Goal: Task Accomplishment & Management: Manage account settings

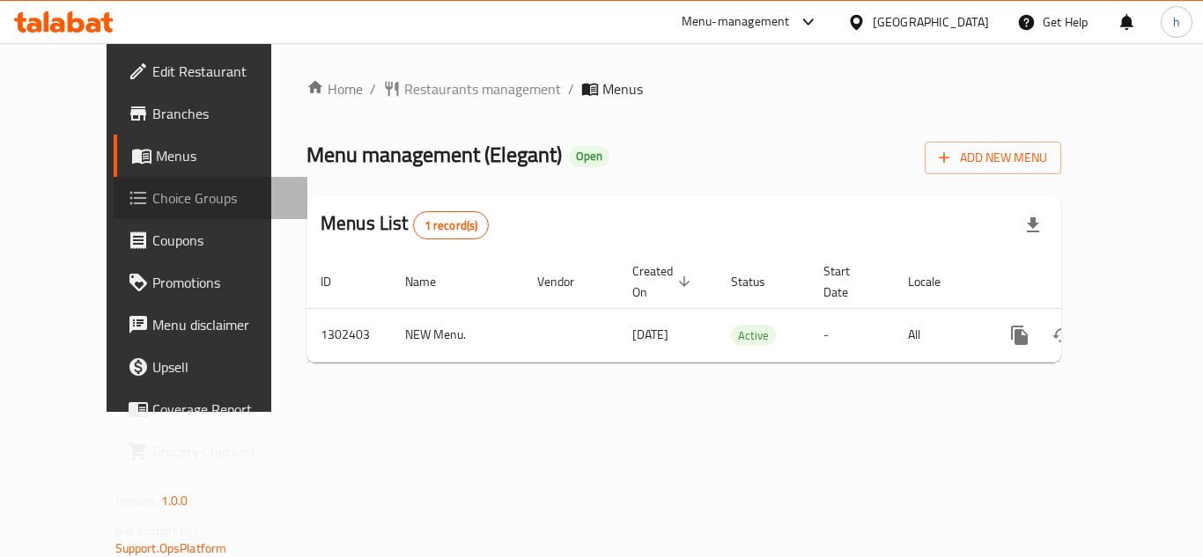
click at [152, 206] on span "Choice Groups" at bounding box center [222, 198] width 141 height 21
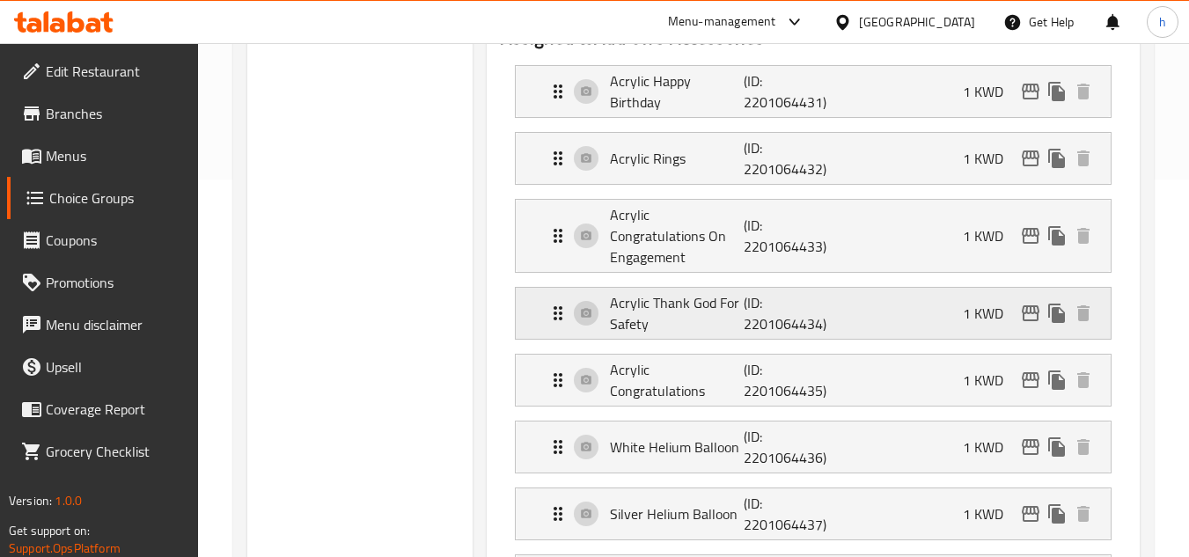
scroll to position [352, 0]
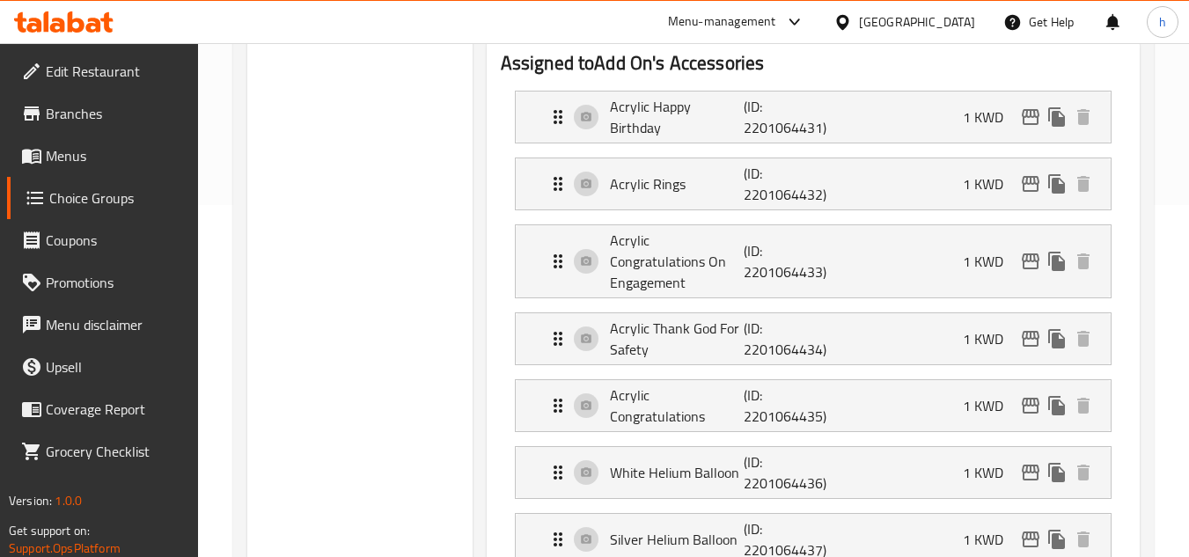
click at [946, 14] on div "[GEOGRAPHIC_DATA]" at bounding box center [917, 21] width 116 height 19
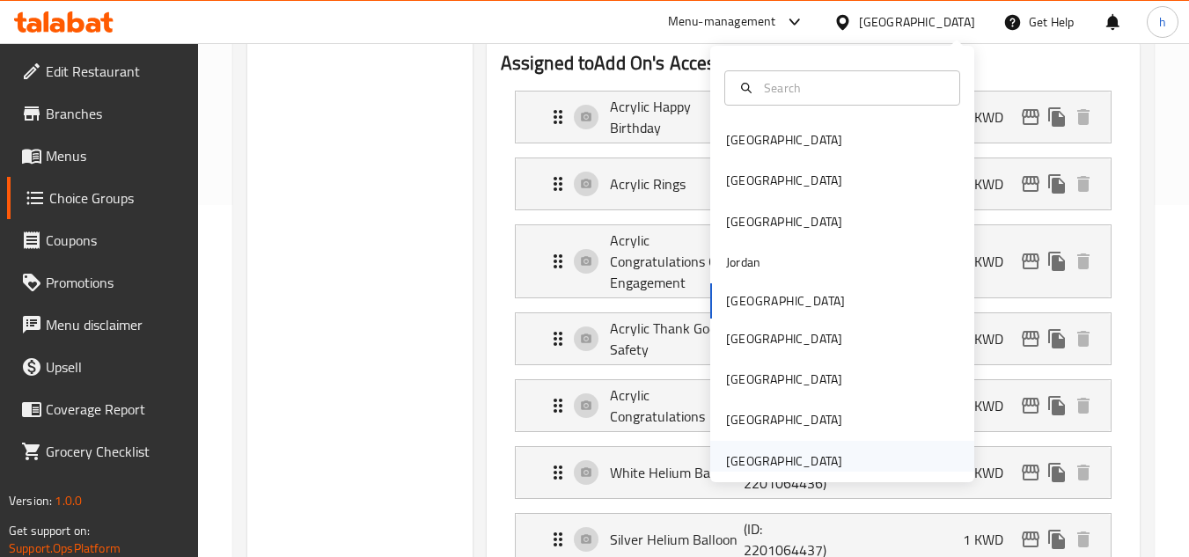
click at [778, 458] on div "[GEOGRAPHIC_DATA]" at bounding box center [784, 461] width 116 height 19
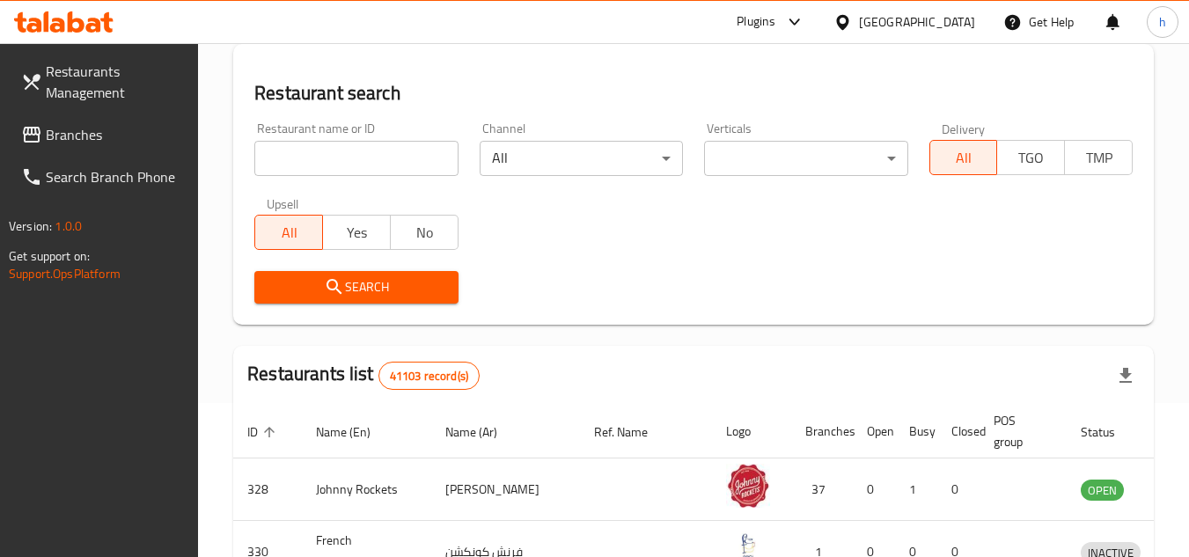
scroll to position [88, 0]
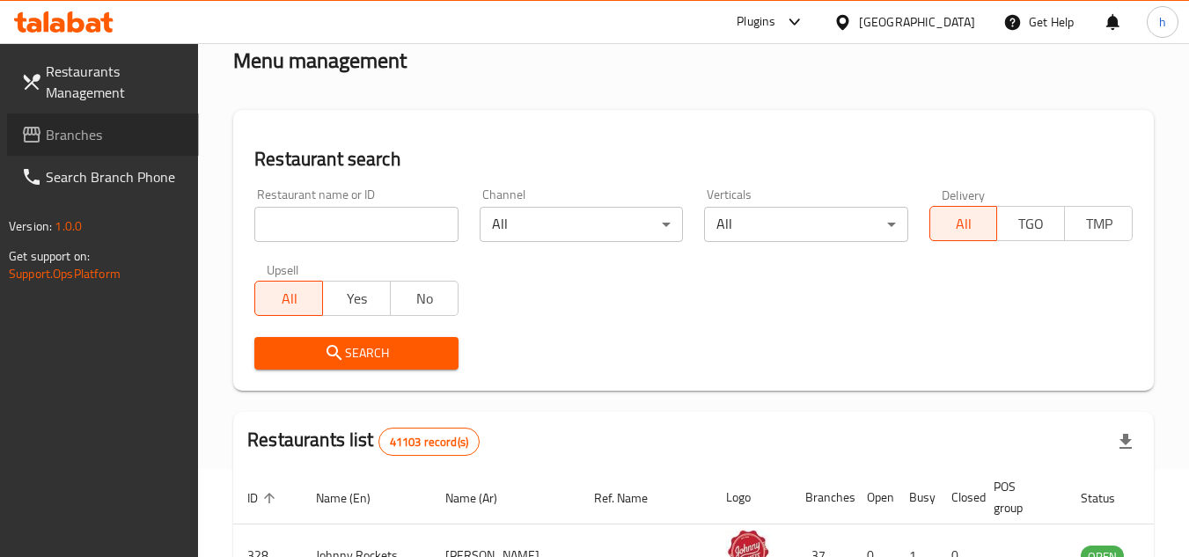
click at [97, 145] on span "Branches" at bounding box center [115, 134] width 139 height 21
